Goal: Find specific fact: Find specific fact

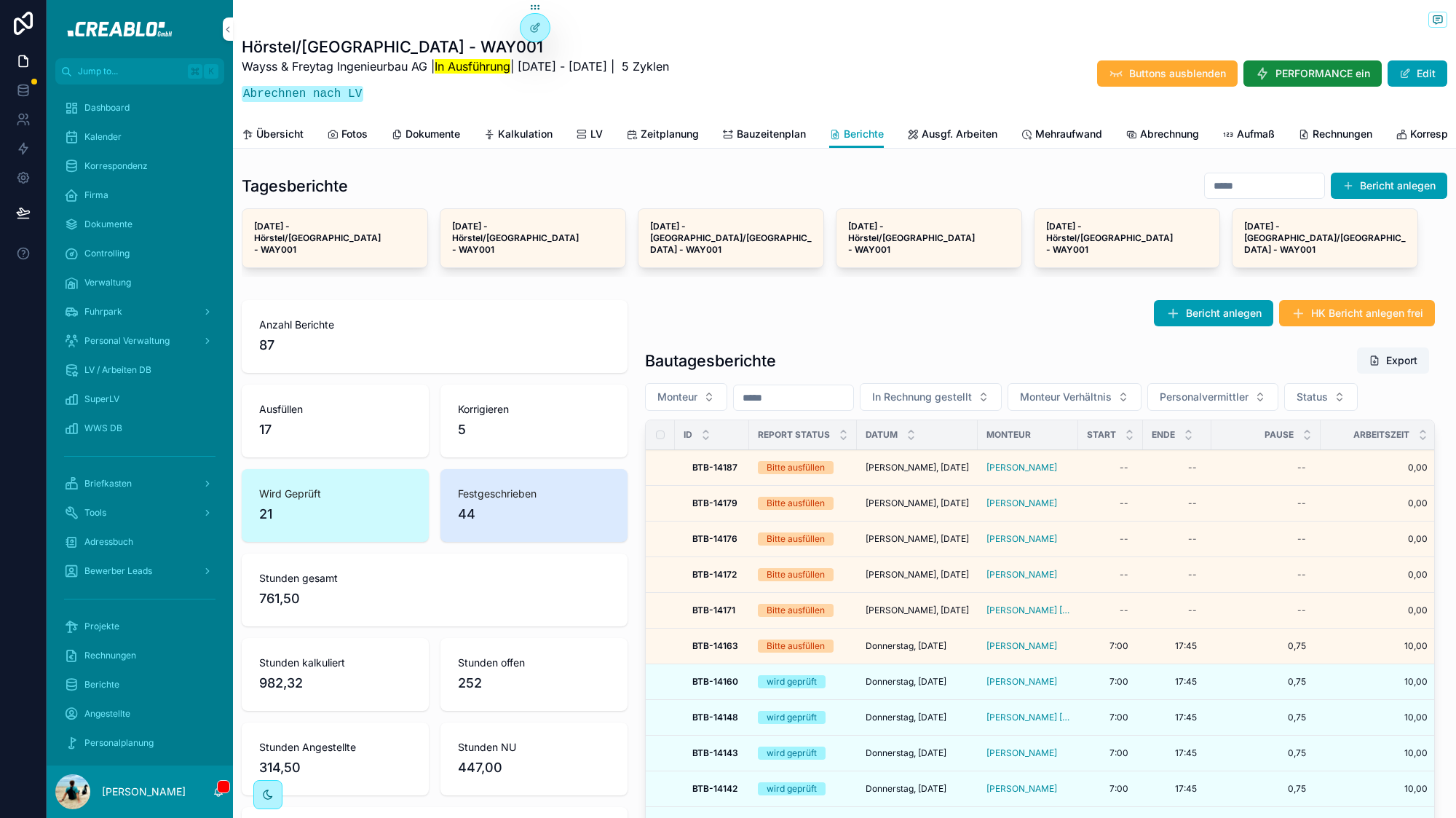
scroll to position [324, 0]
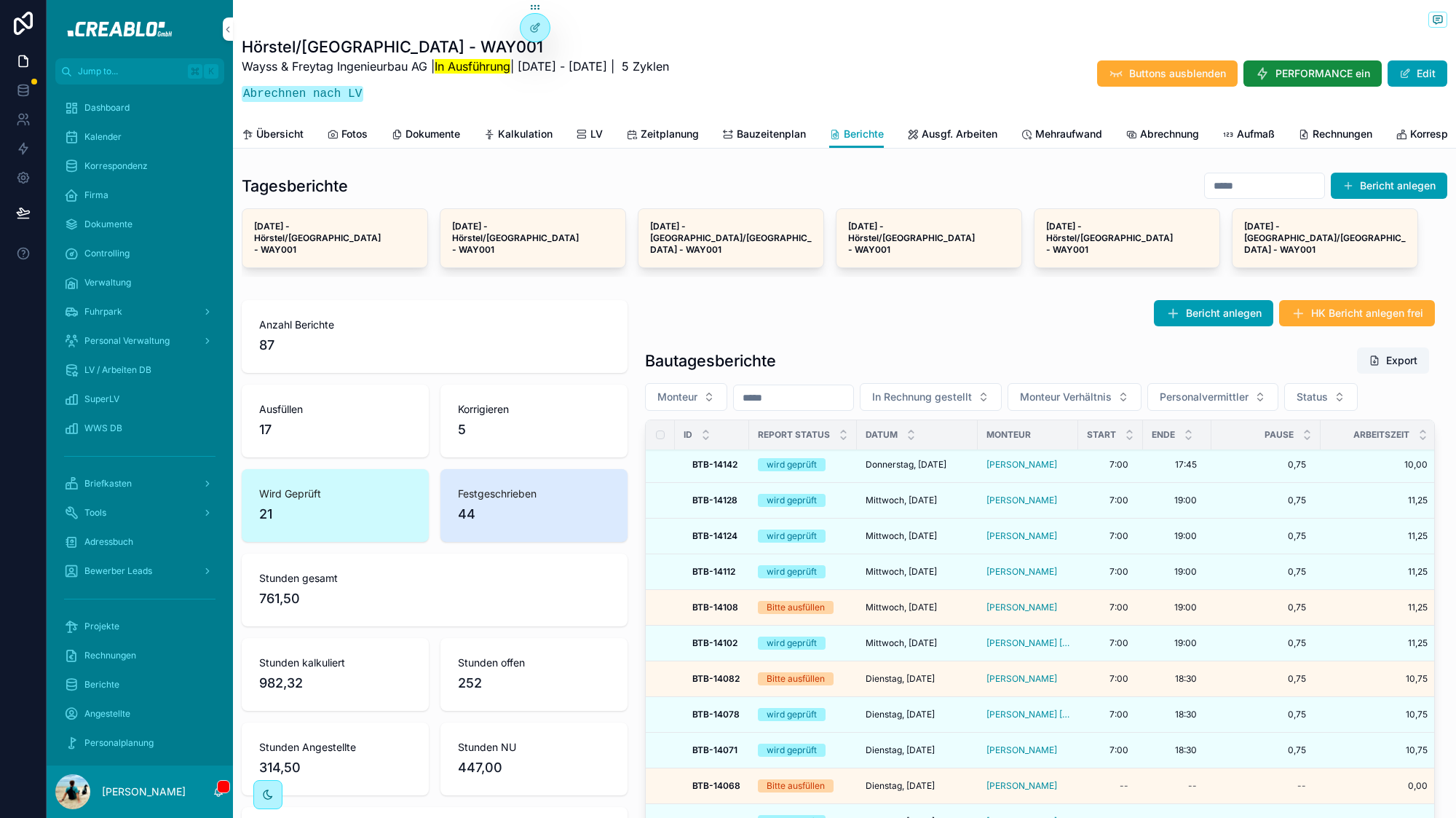
click at [107, 199] on div "Firma" at bounding box center [140, 195] width 151 height 24
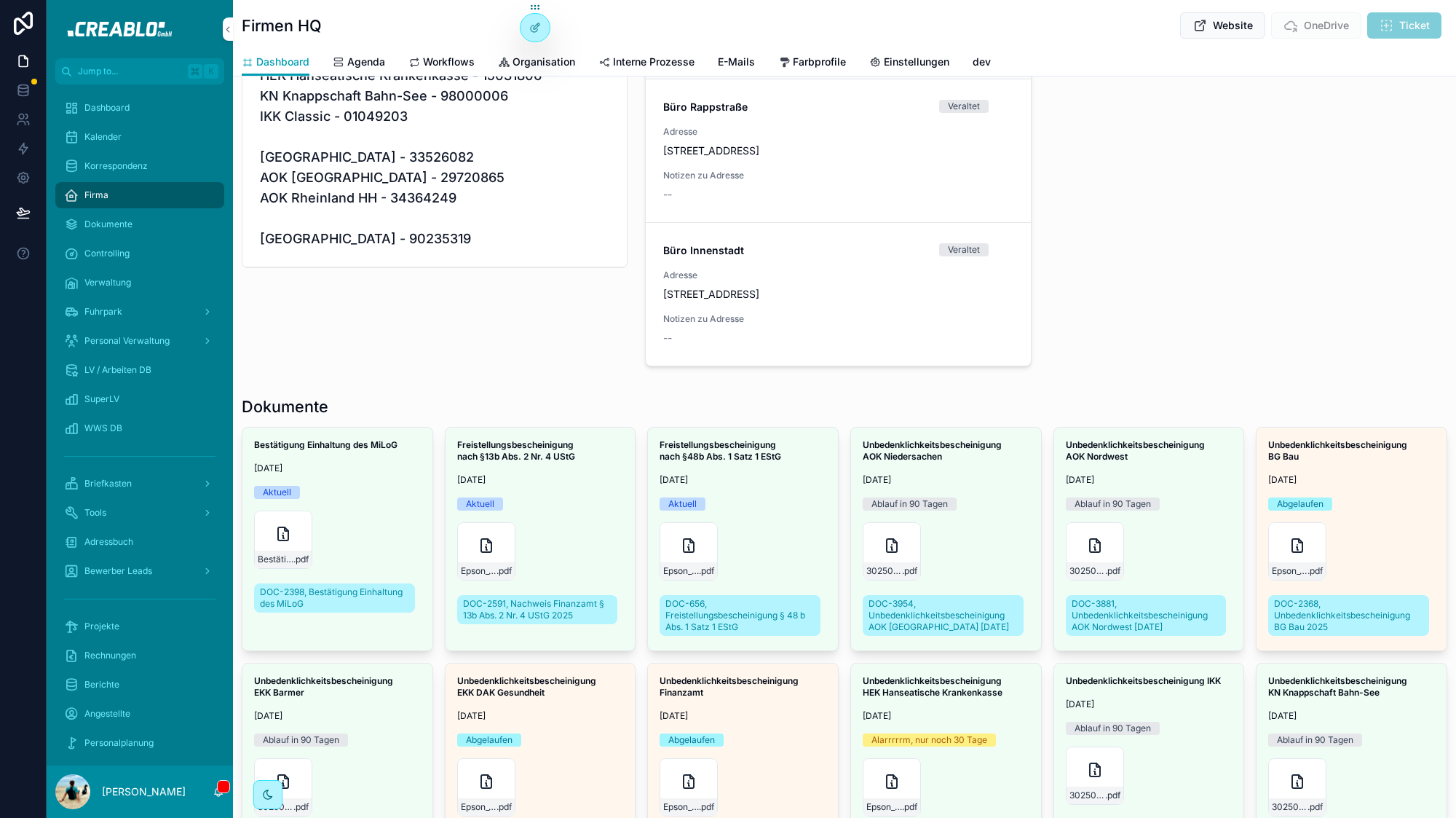
scroll to position [504, 0]
click at [795, 57] on span "Farbprofile" at bounding box center [819, 62] width 53 height 15
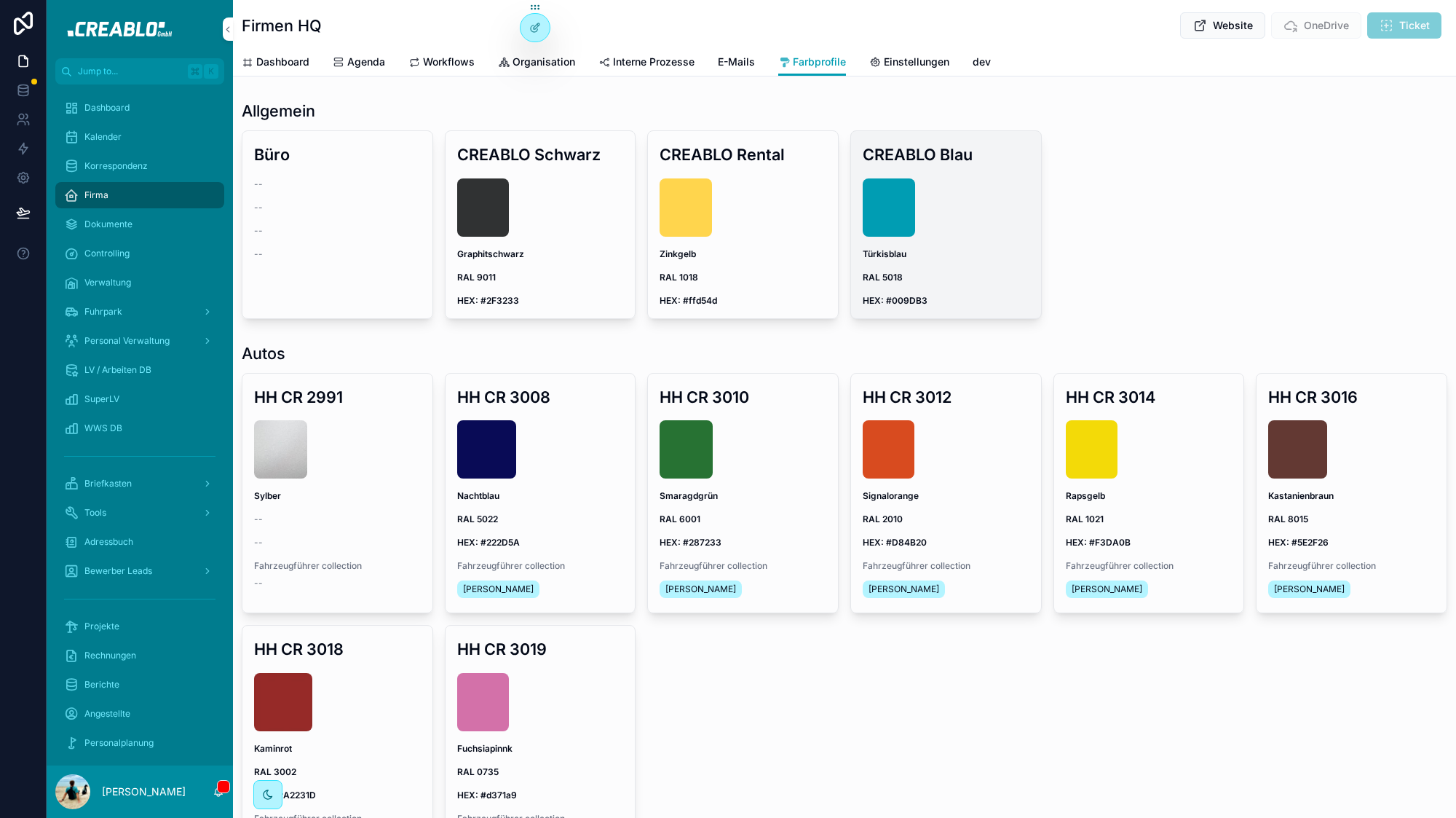
click at [897, 307] on div "CREABLO Blau Türkisblau RAL 5018 HEX: #009DB3" at bounding box center [946, 224] width 190 height 187
drag, startPoint x: 929, startPoint y: 301, endPoint x: 885, endPoint y: 296, distance: 44.3
click at [885, 296] on span "HEX: #009DB3" at bounding box center [946, 300] width 167 height 12
copy strong "#009DB3"
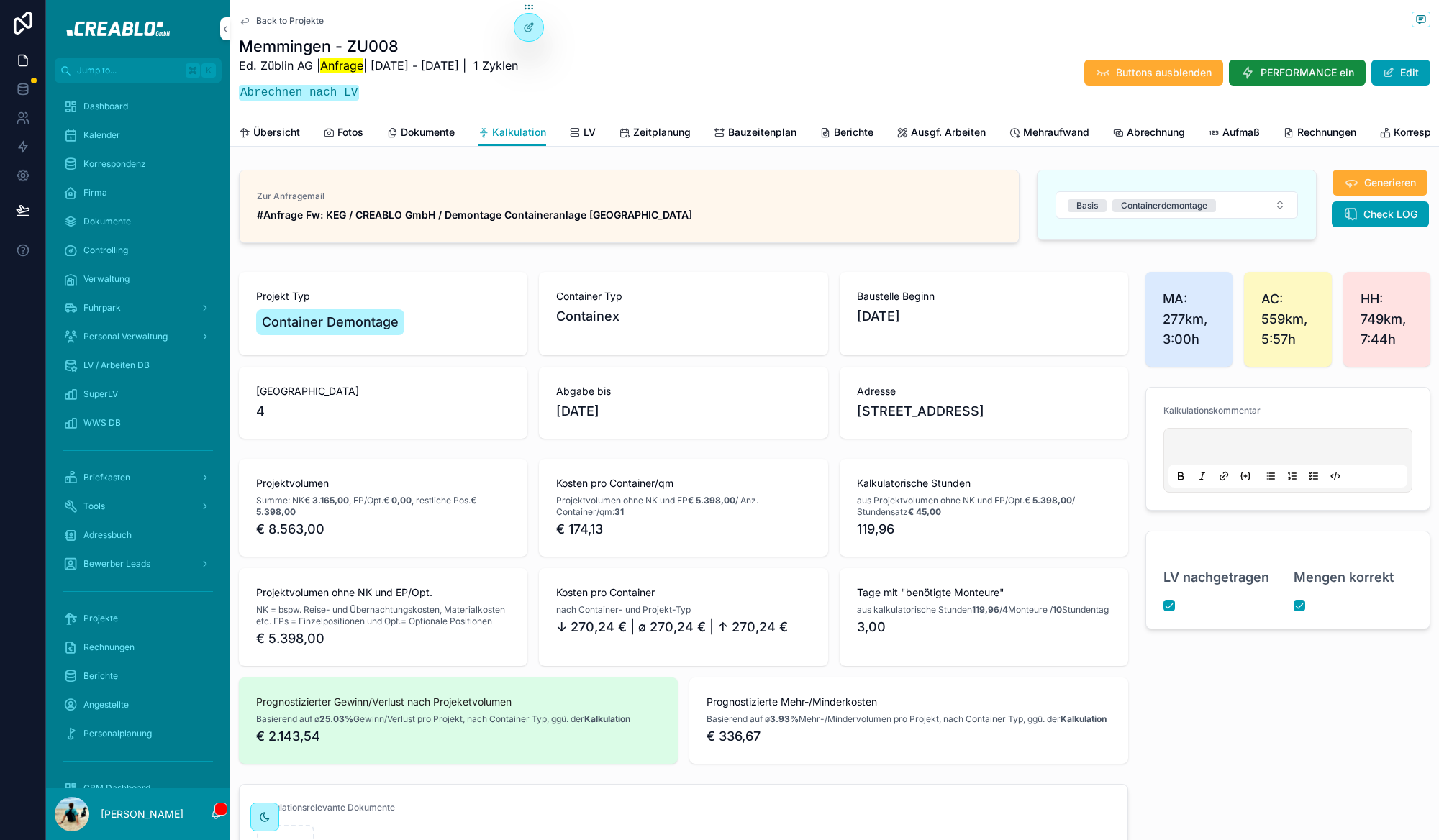
scroll to position [0, 1358]
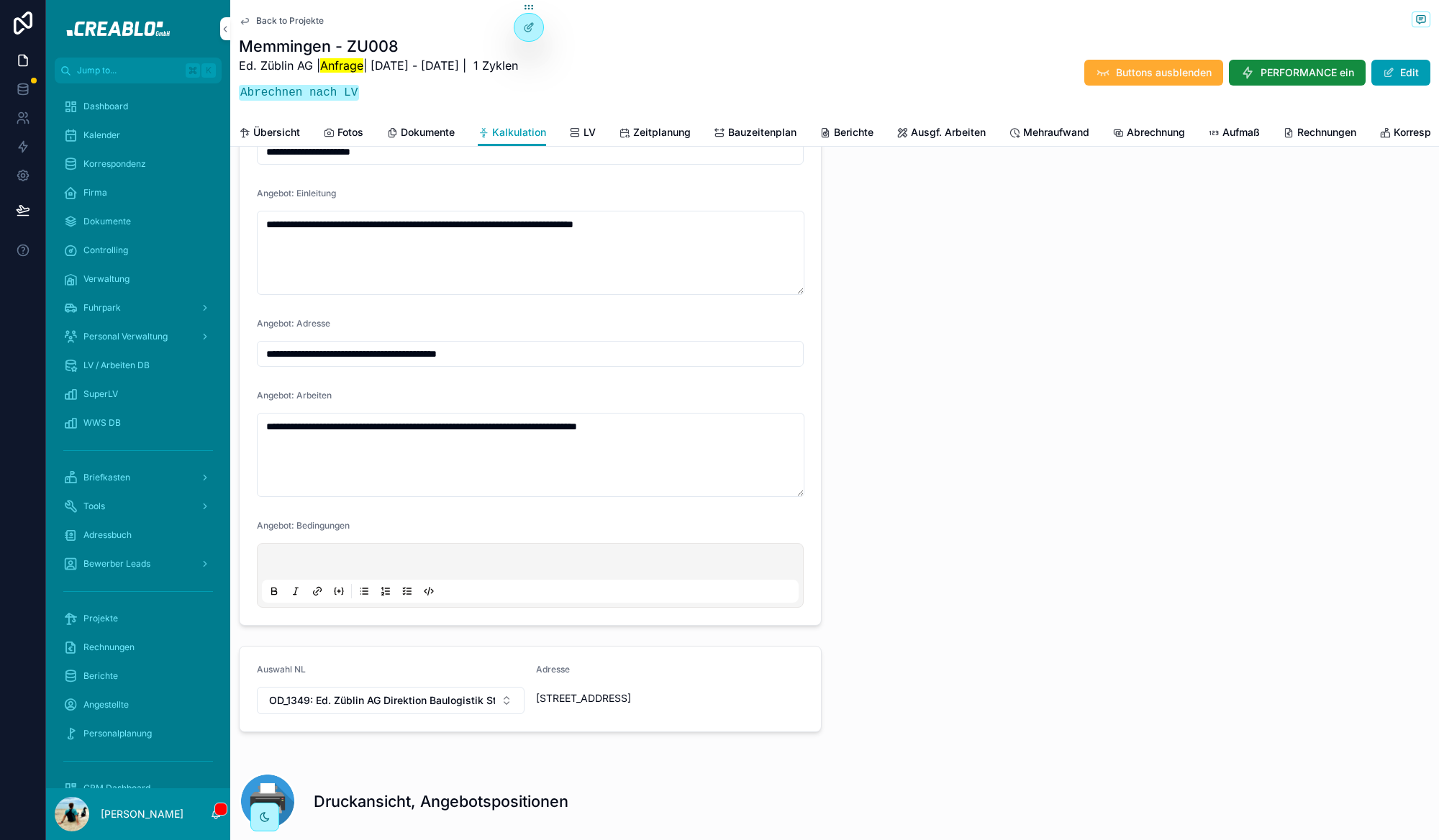
type input "**********"
